Goal: Book appointment/travel/reservation

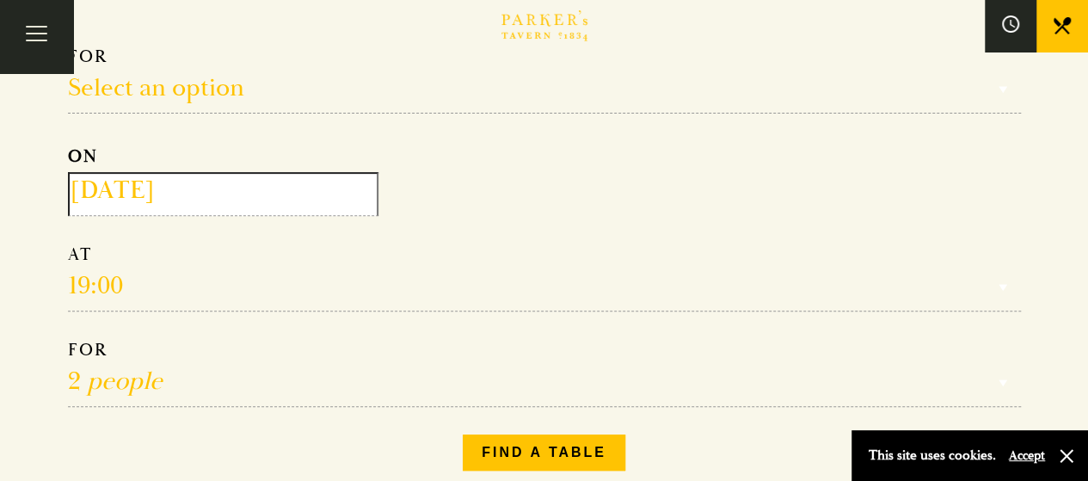
scroll to position [233, 0]
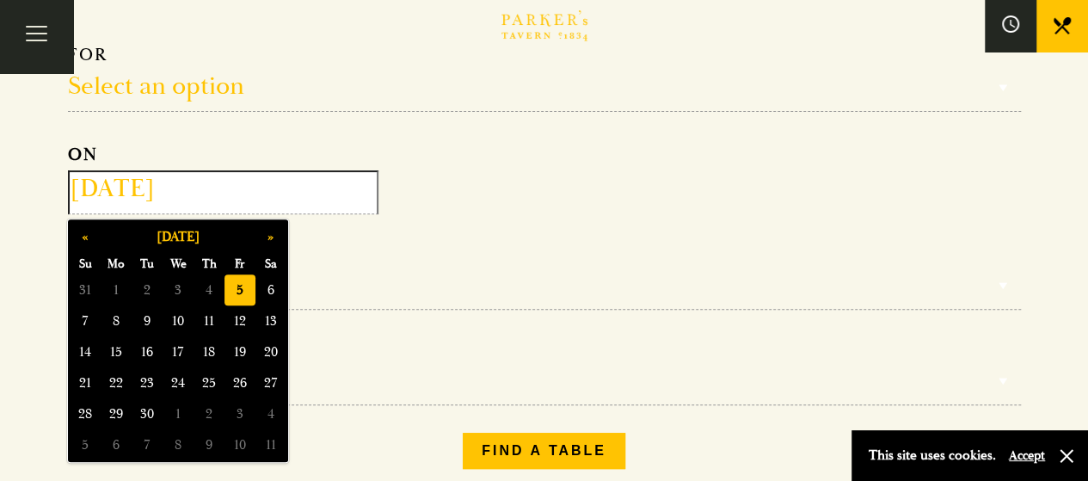
click at [175, 200] on input "2025-09-05" at bounding box center [223, 192] width 310 height 44
click at [83, 348] on span "14" at bounding box center [85, 351] width 31 height 31
type input "2025-09-14"
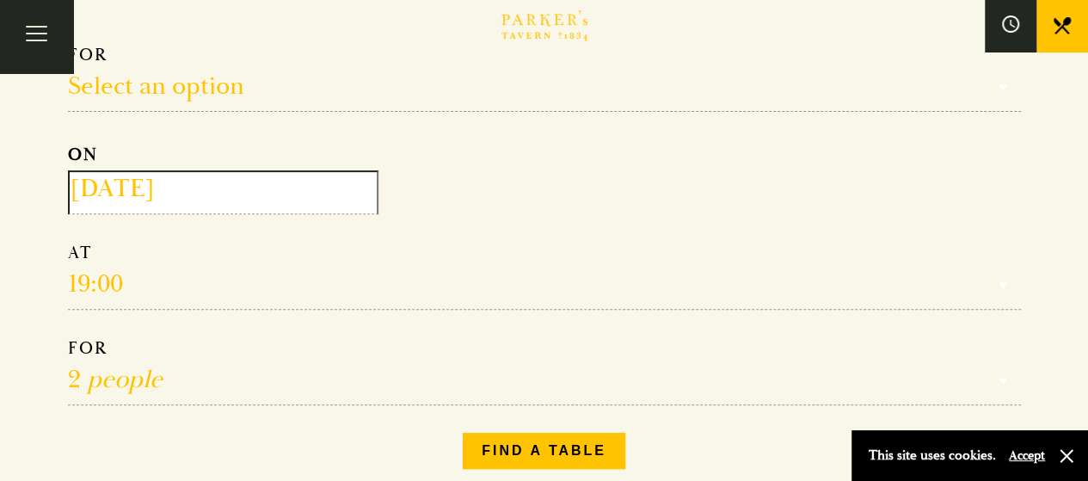
click at [107, 379] on select "1 person 2 people 3 people 4 people 5 people 6 people 7 people 8 people 9 peopl…" at bounding box center [544, 371] width 953 height 68
select select "1"
click at [68, 337] on select "1 person 2 people 3 people 4 people 5 people 6 people 7 people 8 people 9 peopl…" at bounding box center [544, 371] width 953 height 68
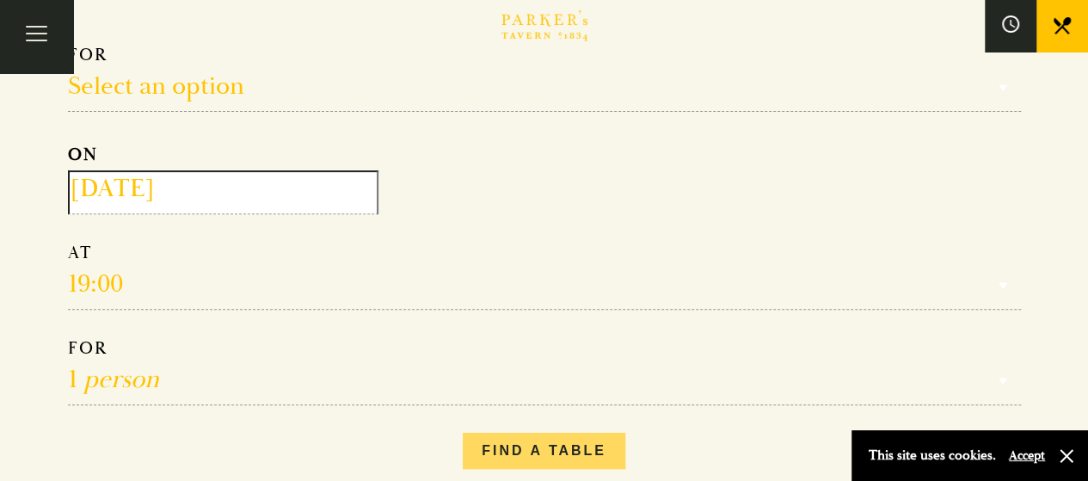
click at [506, 444] on button "Find a table" at bounding box center [544, 450] width 162 height 36
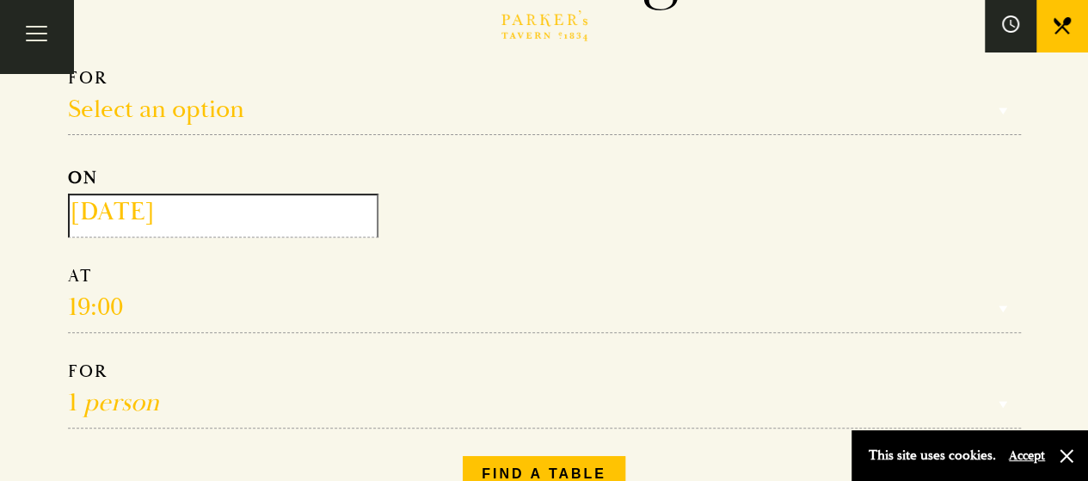
scroll to position [143, 0]
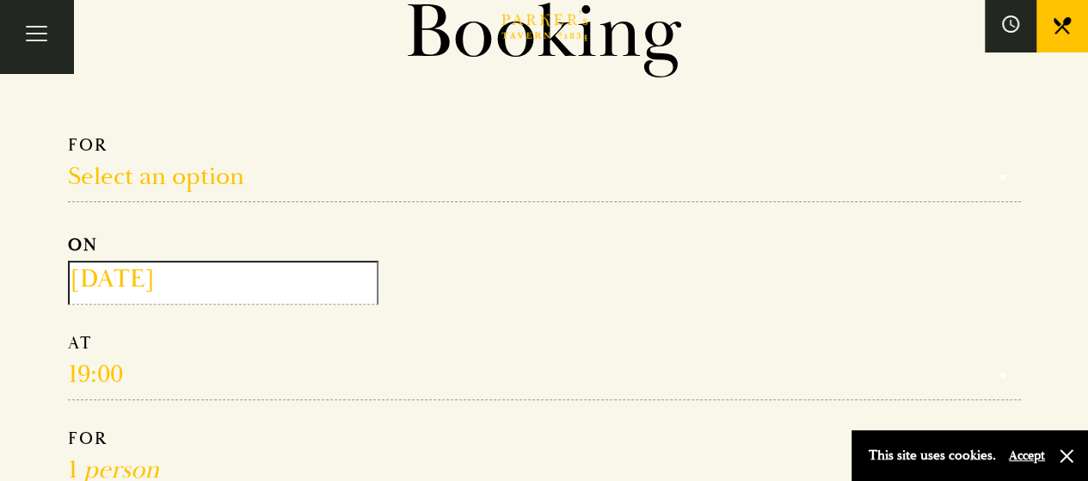
click at [165, 197] on select "Select an option Lunch Dinner Afternoon Tea" at bounding box center [544, 168] width 953 height 68
select select "134868"
click at [68, 134] on select "Select an option Lunch Dinner Afternoon Tea" at bounding box center [544, 168] width 953 height 68
click at [193, 292] on input "2025-09-14" at bounding box center [223, 282] width 310 height 44
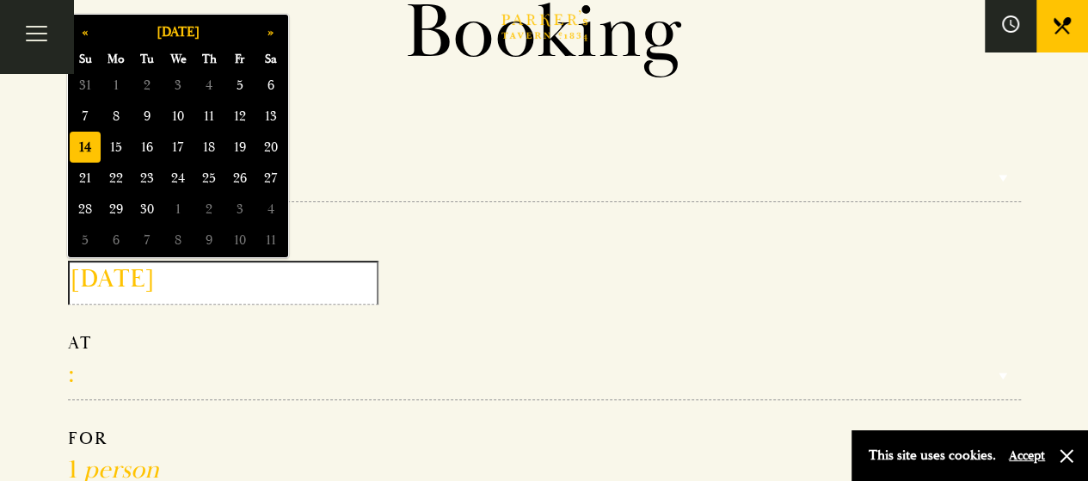
click at [73, 164] on span "21" at bounding box center [85, 177] width 31 height 31
type input "2025-09-21"
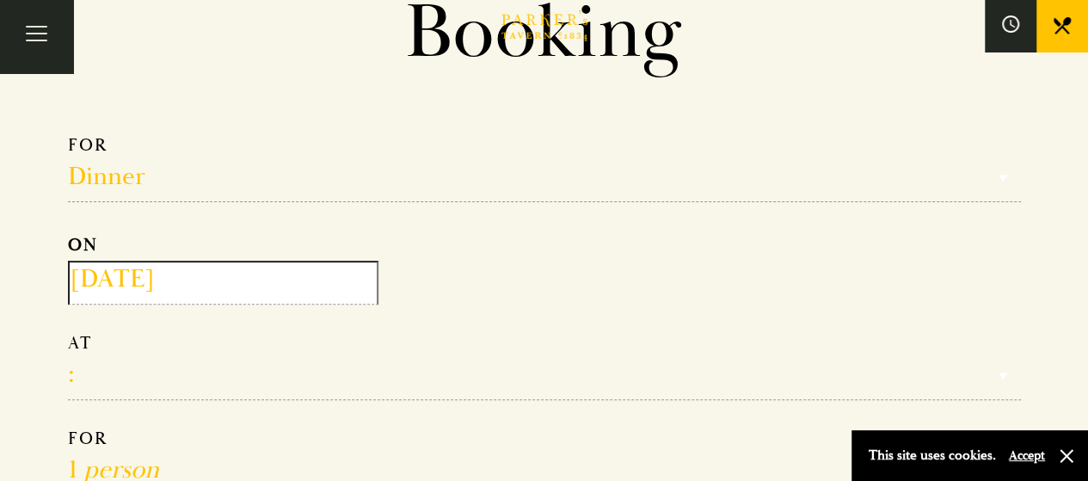
click at [105, 352] on select "17:00 18:00 18:30 19:00 19:30 20:00 20:30 21:00 21:30" at bounding box center [544, 366] width 953 height 68
select select "18:00"
click at [68, 332] on select "17:00 18:00 18:30 19:00 19:30 20:00 20:30 21:00 21:30" at bounding box center [544, 366] width 953 height 68
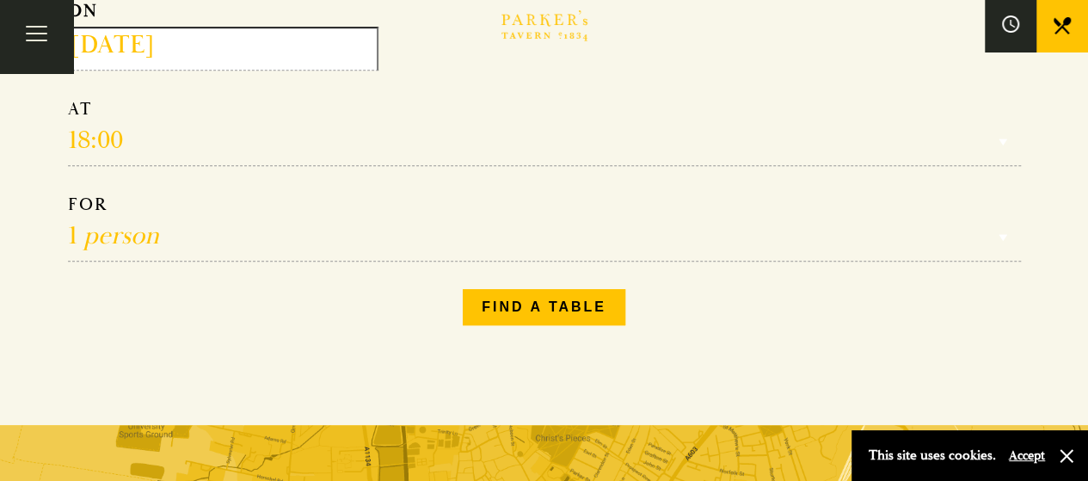
scroll to position [383, 0]
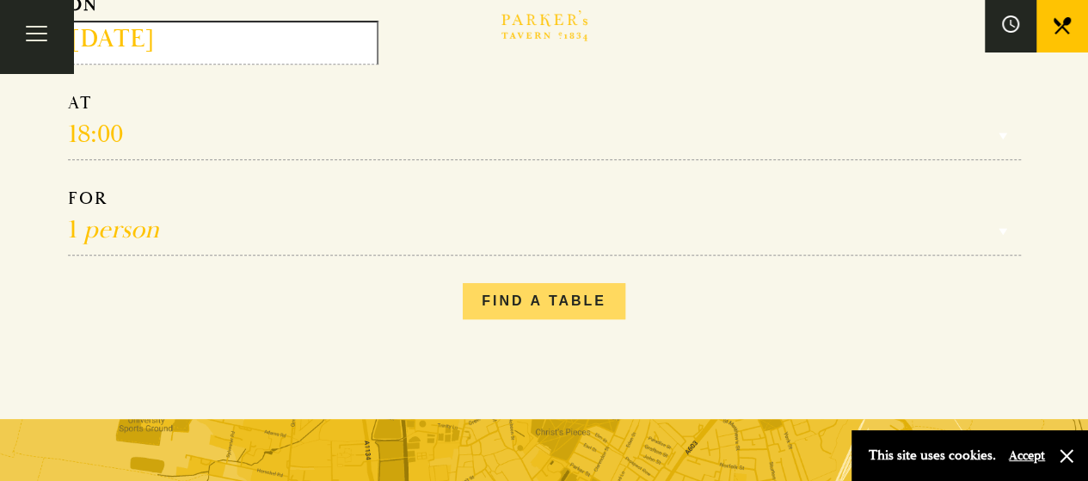
click at [533, 297] on button "Find a table" at bounding box center [544, 301] width 162 height 36
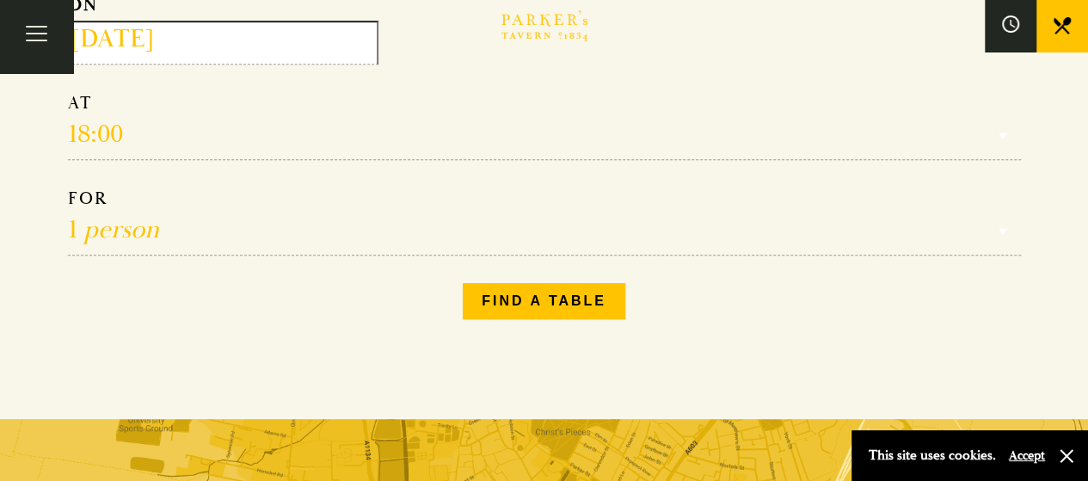
scroll to position [0, 0]
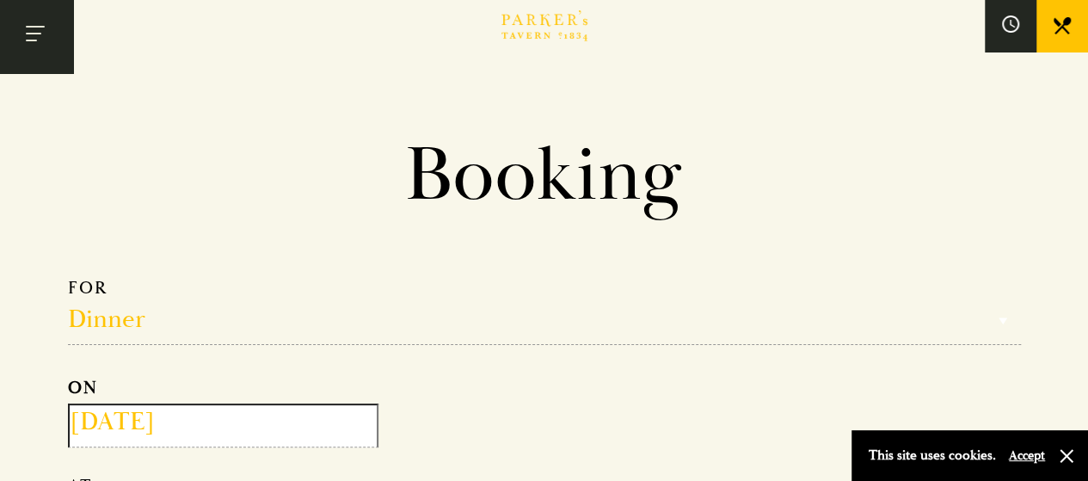
click at [19, 29] on button "Toggle navigation" at bounding box center [36, 36] width 73 height 73
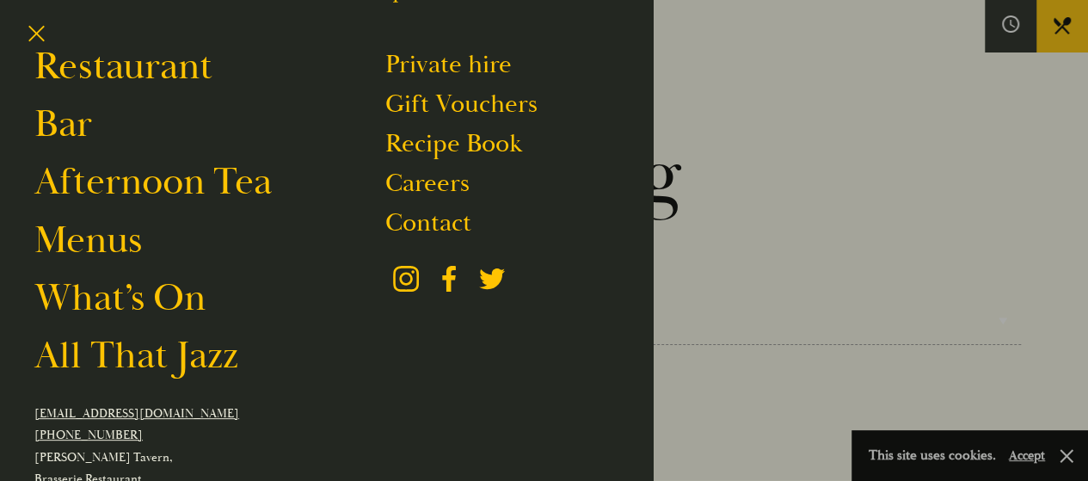
scroll to position [97, 0]
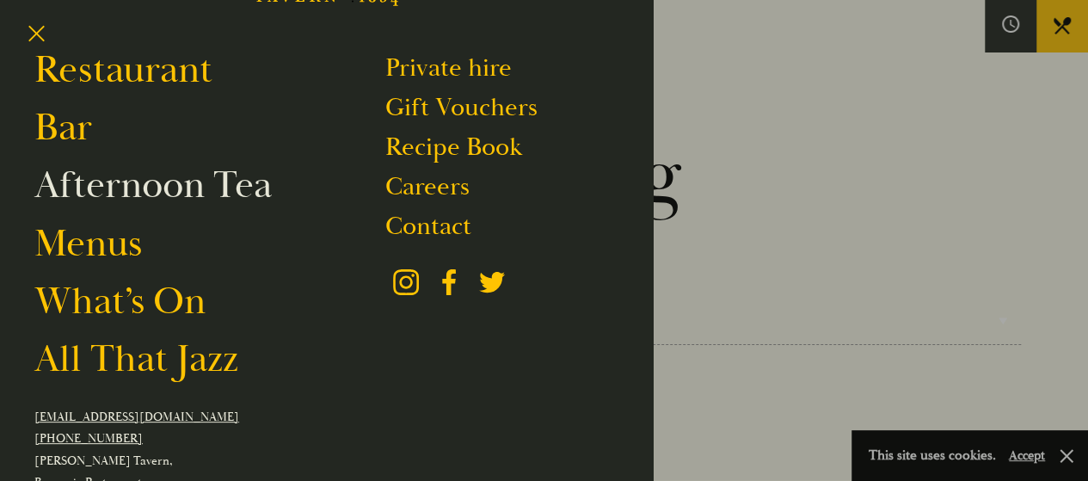
click at [210, 204] on link "Afternoon Tea" at bounding box center [152, 185] width 237 height 48
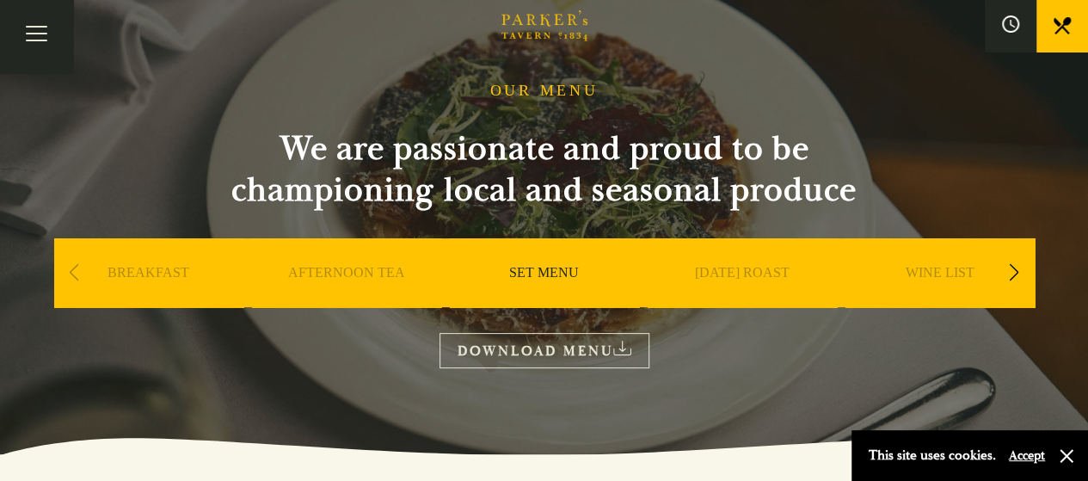
scroll to position [63, 0]
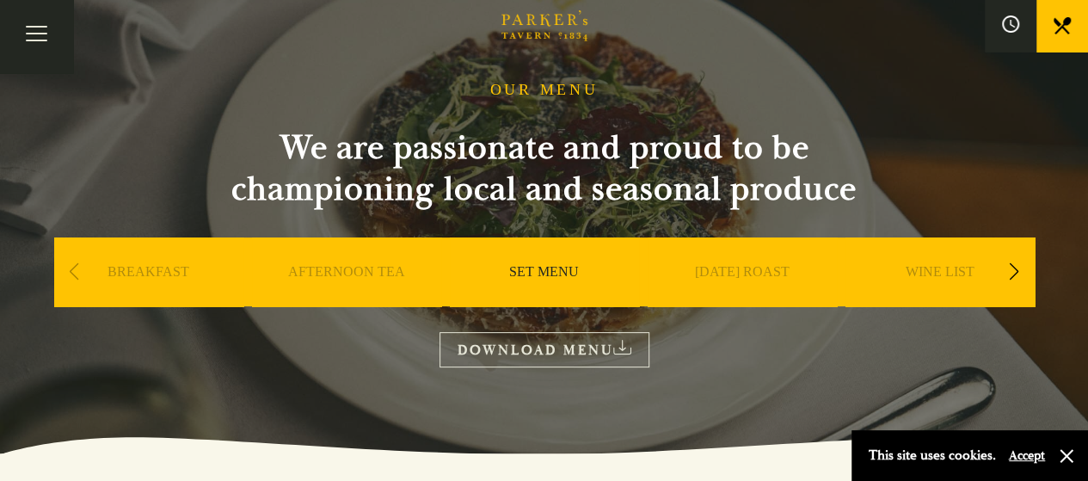
click at [734, 277] on link "SUNDAY ROAST" at bounding box center [742, 297] width 95 height 69
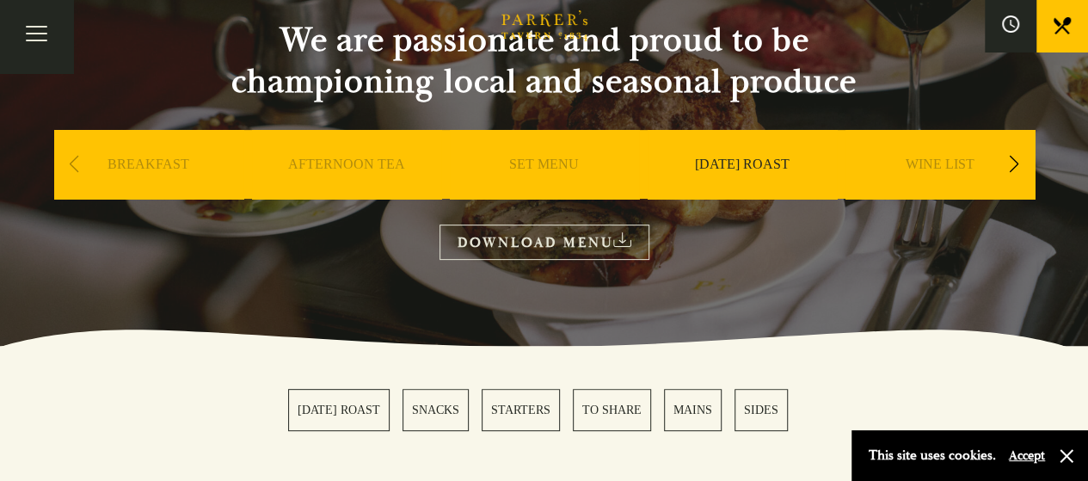
scroll to position [169, 0]
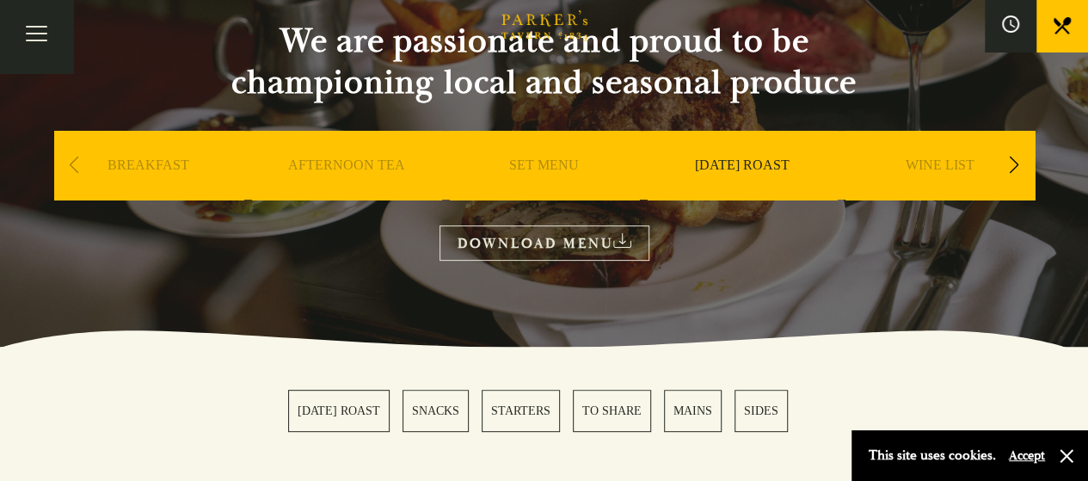
click at [524, 230] on link "DOWNLOAD MENU" at bounding box center [544, 242] width 210 height 35
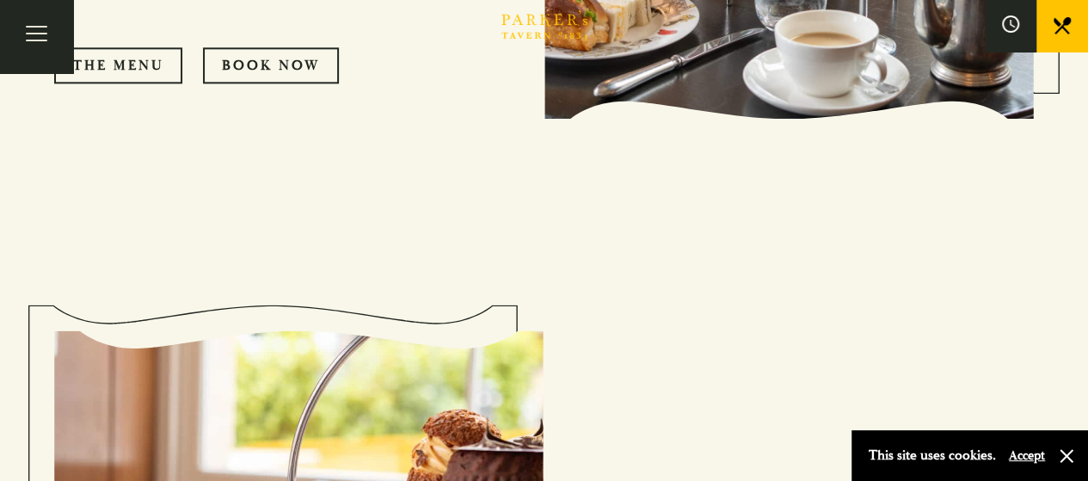
scroll to position [1037, 0]
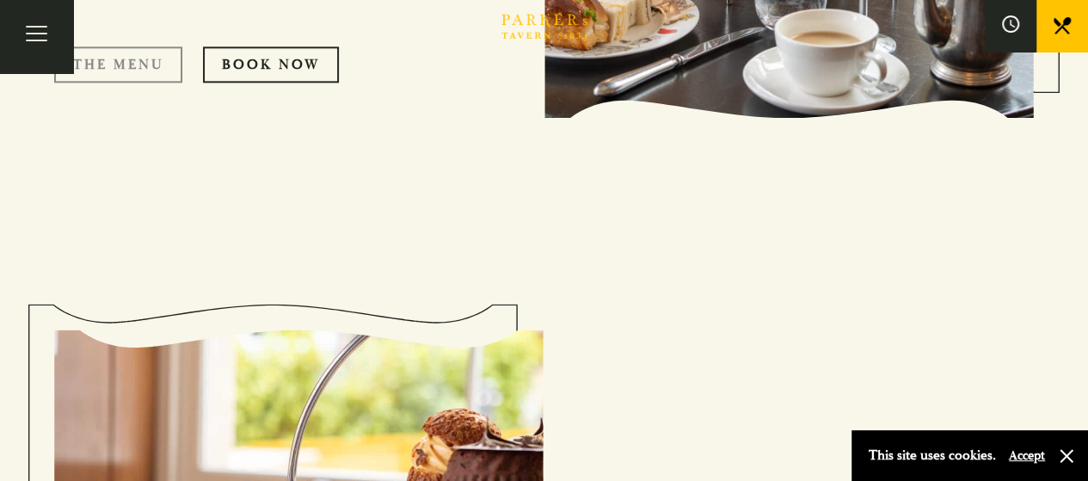
click at [153, 68] on link "The Menu" at bounding box center [118, 64] width 128 height 36
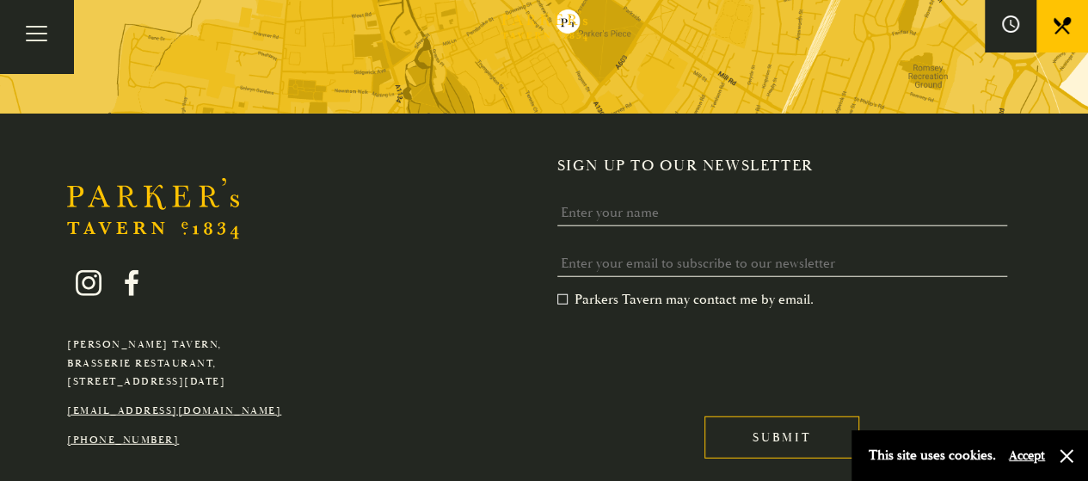
scroll to position [2051, 0]
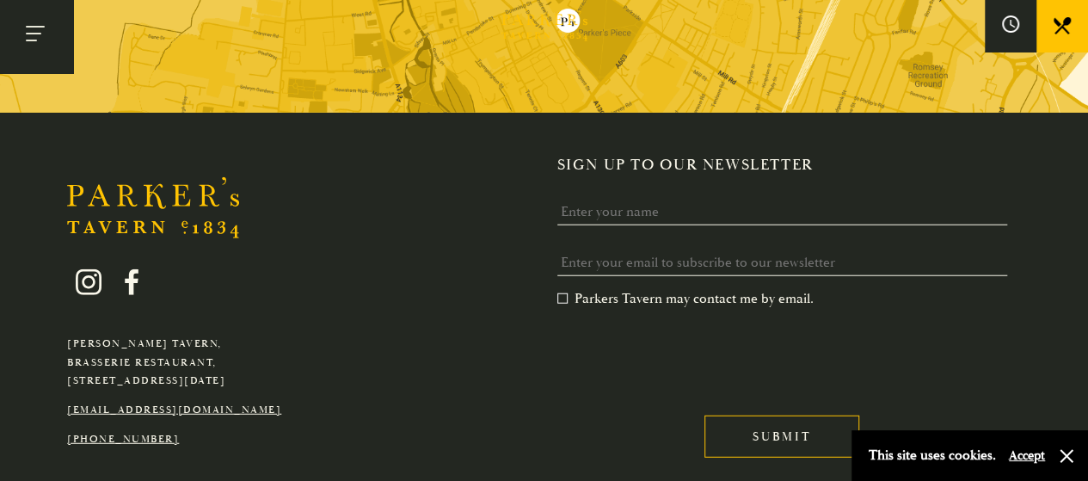
click at [35, 34] on button "Toggle navigation" at bounding box center [36, 36] width 73 height 73
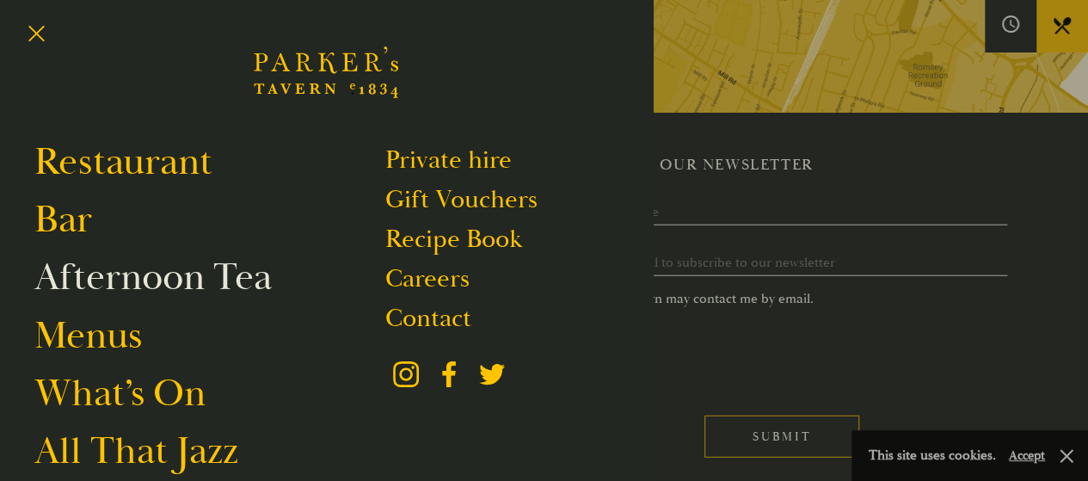
scroll to position [0, 0]
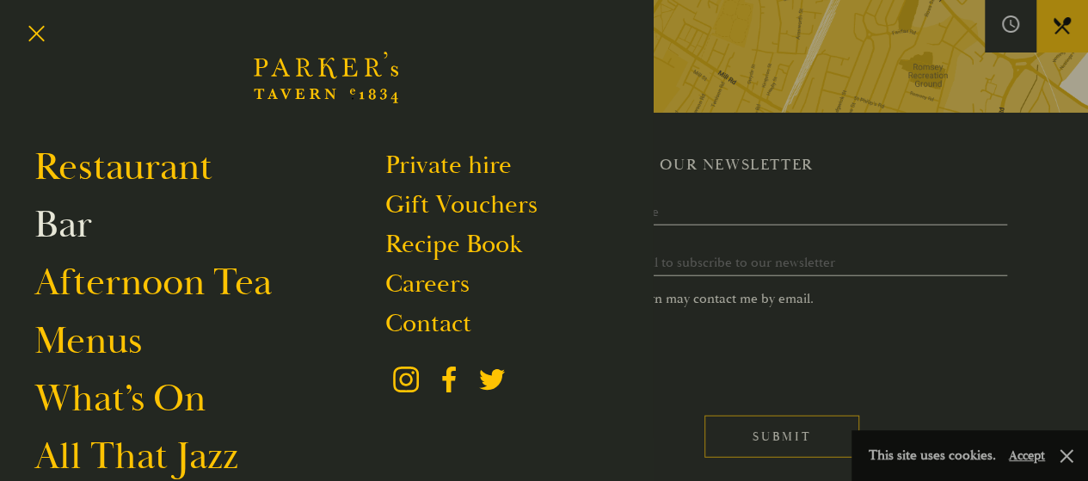
click at [79, 235] on link "Bar" at bounding box center [63, 224] width 58 height 48
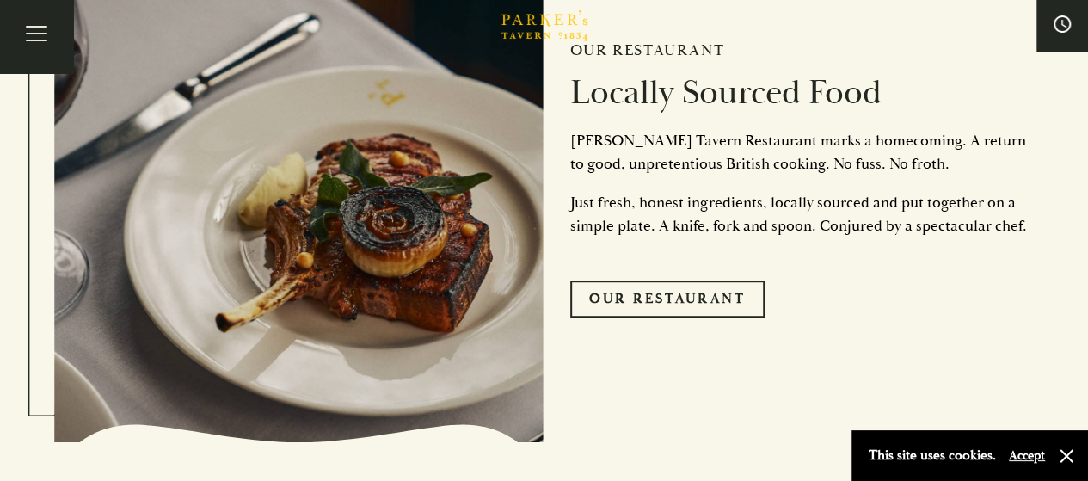
scroll to position [3630, 0]
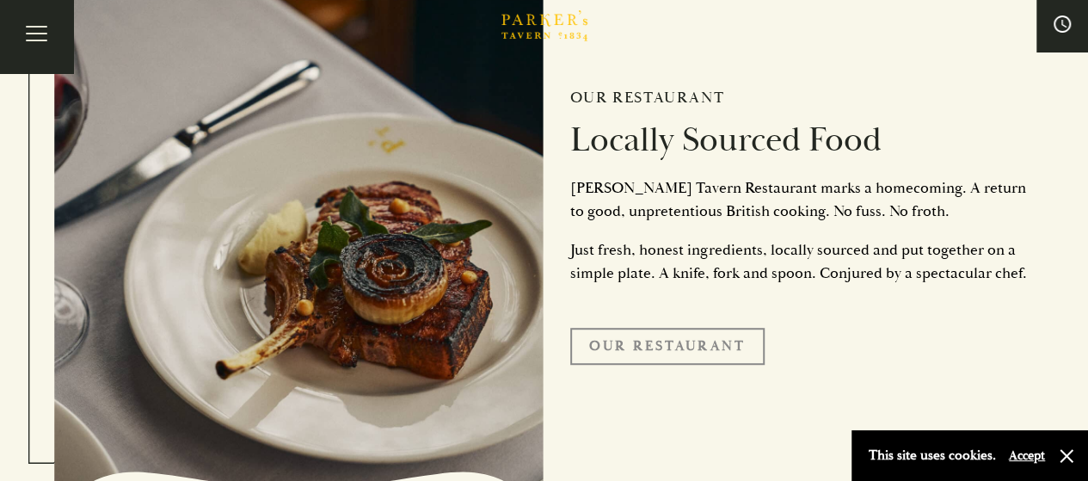
click at [679, 341] on link "Our Restaurant" at bounding box center [667, 346] width 194 height 36
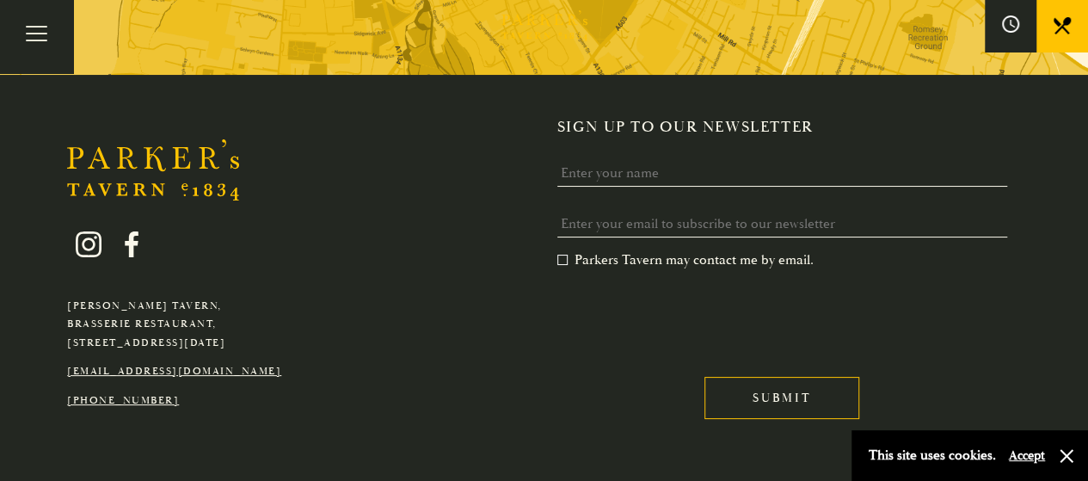
scroll to position [3281, 0]
